Goal: Contribute content: Add original content to the website for others to see

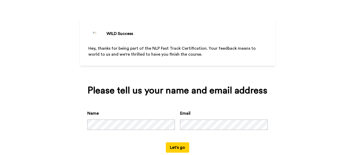
scroll to position [26, 0]
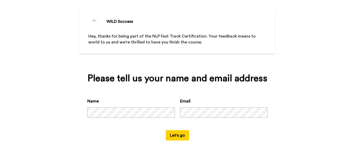
click at [182, 135] on button "Let's go" at bounding box center [177, 136] width 23 height 10
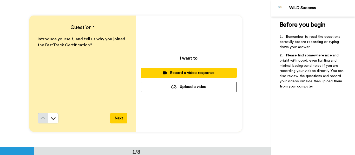
click at [192, 73] on div "Record a video response" at bounding box center [188, 72] width 87 height 5
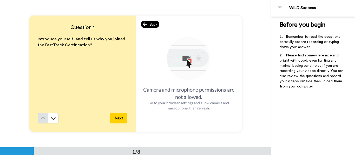
click at [151, 27] on div "Back" at bounding box center [150, 24] width 19 height 7
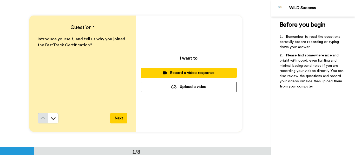
click at [184, 88] on button "Upload a video" at bounding box center [189, 87] width 96 height 10
click at [194, 70] on button "Record a video response" at bounding box center [189, 73] width 96 height 10
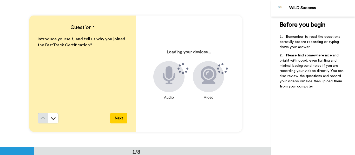
click at [194, 71] on div at bounding box center [208, 76] width 31 height 31
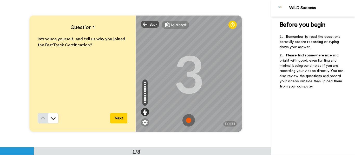
click at [189, 123] on img at bounding box center [188, 120] width 12 height 12
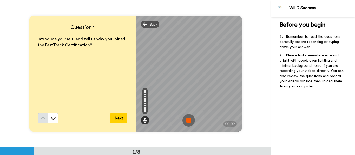
click at [189, 117] on img at bounding box center [188, 120] width 12 height 12
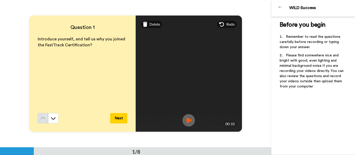
click at [189, 121] on img at bounding box center [188, 120] width 12 height 12
click at [119, 121] on button "Next" at bounding box center [118, 118] width 17 height 10
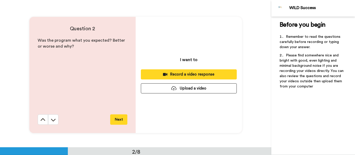
scroll to position [148, 0]
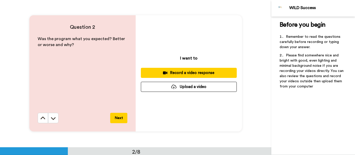
click at [189, 72] on div "Record a video response" at bounding box center [188, 72] width 87 height 5
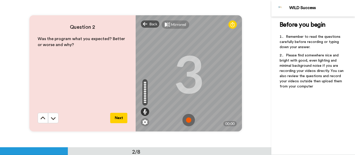
click at [189, 122] on img at bounding box center [188, 120] width 12 height 12
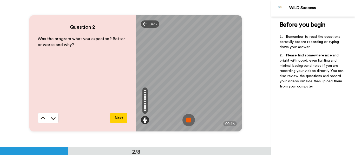
click at [186, 117] on img at bounding box center [188, 120] width 12 height 12
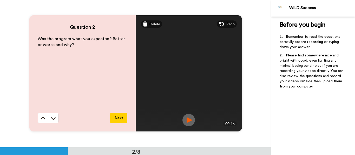
click at [188, 119] on img at bounding box center [188, 120] width 12 height 12
click at [118, 118] on button "Next" at bounding box center [118, 118] width 17 height 10
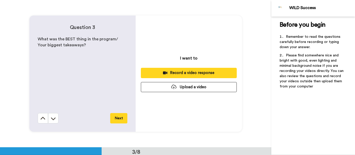
scroll to position [295, 0]
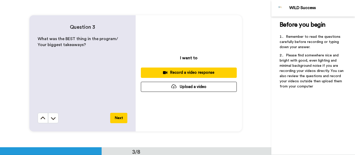
click at [207, 73] on div "Record a video response" at bounding box center [188, 72] width 87 height 5
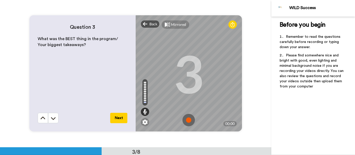
click at [188, 123] on img at bounding box center [188, 120] width 12 height 12
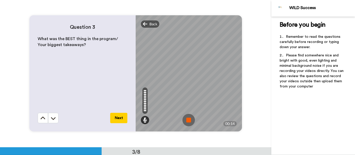
click at [187, 123] on img at bounding box center [188, 120] width 12 height 12
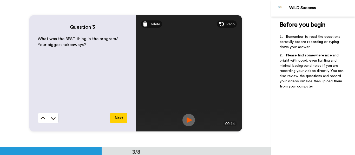
click at [187, 123] on img at bounding box center [188, 120] width 12 height 12
click at [116, 116] on button "Next" at bounding box center [118, 118] width 17 height 10
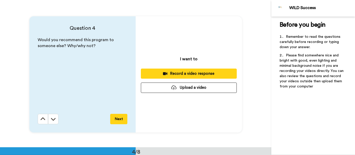
scroll to position [443, 0]
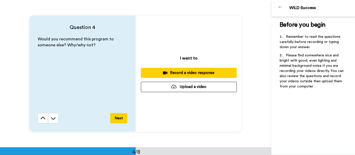
click at [182, 72] on div "Record a video response" at bounding box center [188, 72] width 87 height 5
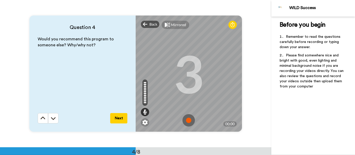
click at [187, 120] on img at bounding box center [188, 120] width 12 height 12
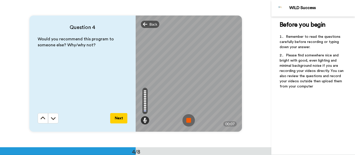
click at [186, 119] on img at bounding box center [188, 120] width 12 height 12
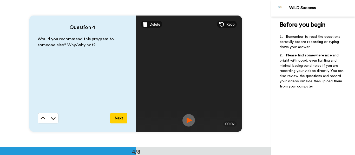
click at [190, 119] on img at bounding box center [188, 120] width 12 height 12
click at [116, 116] on button "Next" at bounding box center [118, 118] width 17 height 10
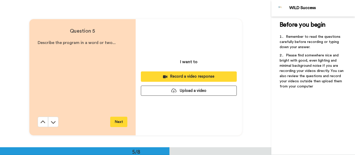
scroll to position [591, 0]
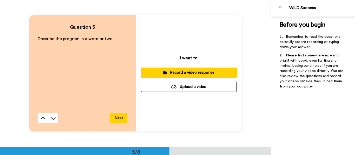
click at [197, 70] on div "Record a video response" at bounding box center [188, 72] width 87 height 5
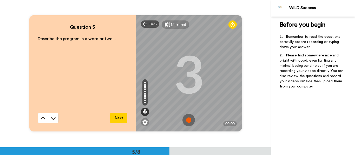
click at [189, 119] on img at bounding box center [188, 120] width 12 height 12
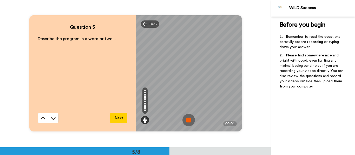
click at [188, 121] on img at bounding box center [188, 120] width 12 height 12
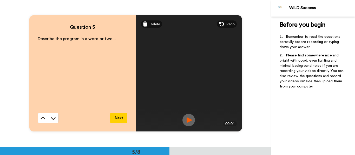
click at [188, 121] on img at bounding box center [188, 120] width 12 height 12
click at [115, 116] on button "Next" at bounding box center [118, 118] width 17 height 10
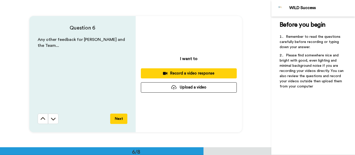
scroll to position [738, 0]
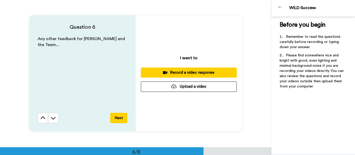
click at [191, 72] on div "Record a video response" at bounding box center [188, 72] width 87 height 5
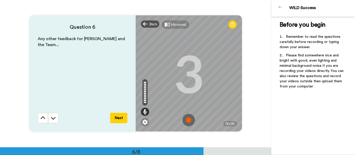
click at [186, 119] on img at bounding box center [188, 120] width 12 height 12
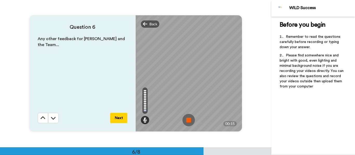
click at [185, 121] on img at bounding box center [188, 120] width 12 height 12
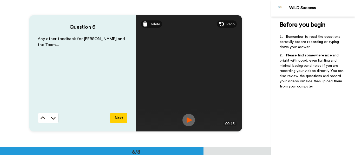
click at [185, 121] on img at bounding box center [188, 120] width 12 height 12
click at [121, 120] on button "Next" at bounding box center [118, 118] width 17 height 10
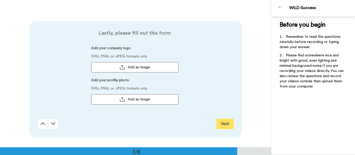
scroll to position [886, 0]
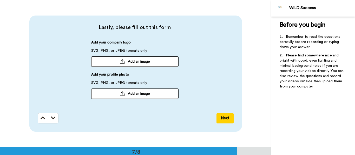
click at [129, 62] on span "Add an image" at bounding box center [139, 61] width 22 height 5
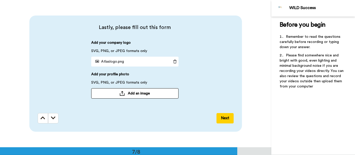
click at [139, 92] on span "Add an image" at bounding box center [139, 93] width 22 height 5
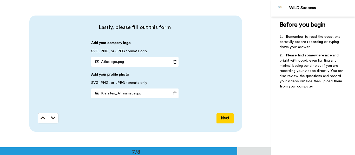
click at [216, 120] on button "Next" at bounding box center [224, 118] width 17 height 10
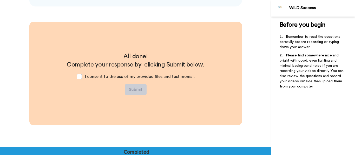
scroll to position [1012, 0]
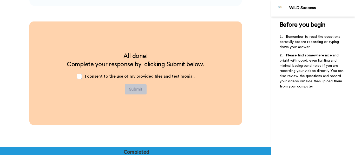
click at [84, 77] on div "I consent to the use of my provided files and testimonial." at bounding box center [135, 77] width 126 height 16
click at [80, 77] on span at bounding box center [79, 76] width 5 height 5
click at [138, 90] on button "Submit" at bounding box center [136, 89] width 22 height 10
